Goal: Navigation & Orientation: Find specific page/section

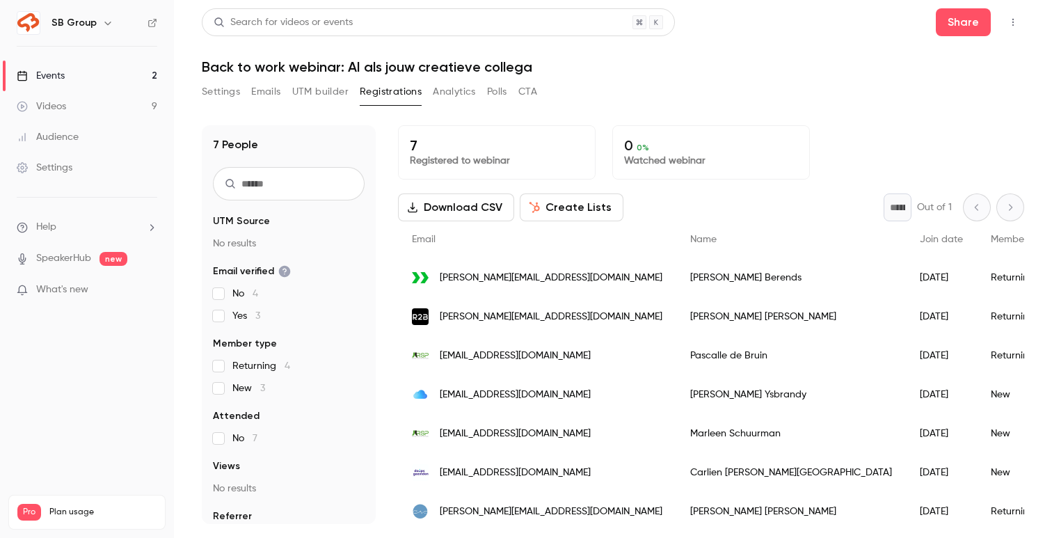
click at [94, 83] on link "Events 2" at bounding box center [87, 76] width 174 height 31
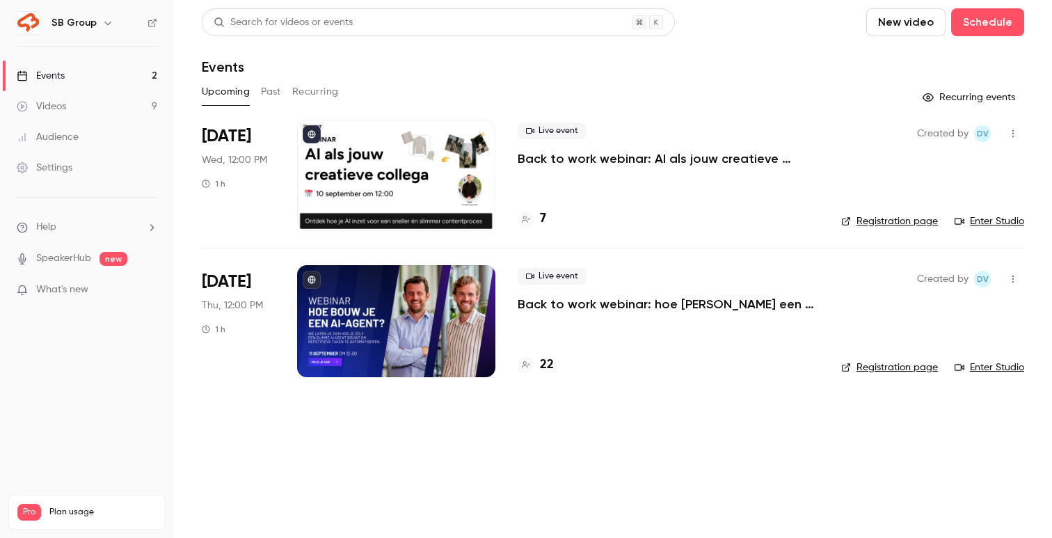
click at [94, 103] on link "Videos 9" at bounding box center [87, 106] width 174 height 31
